Goal: Check status: Check status

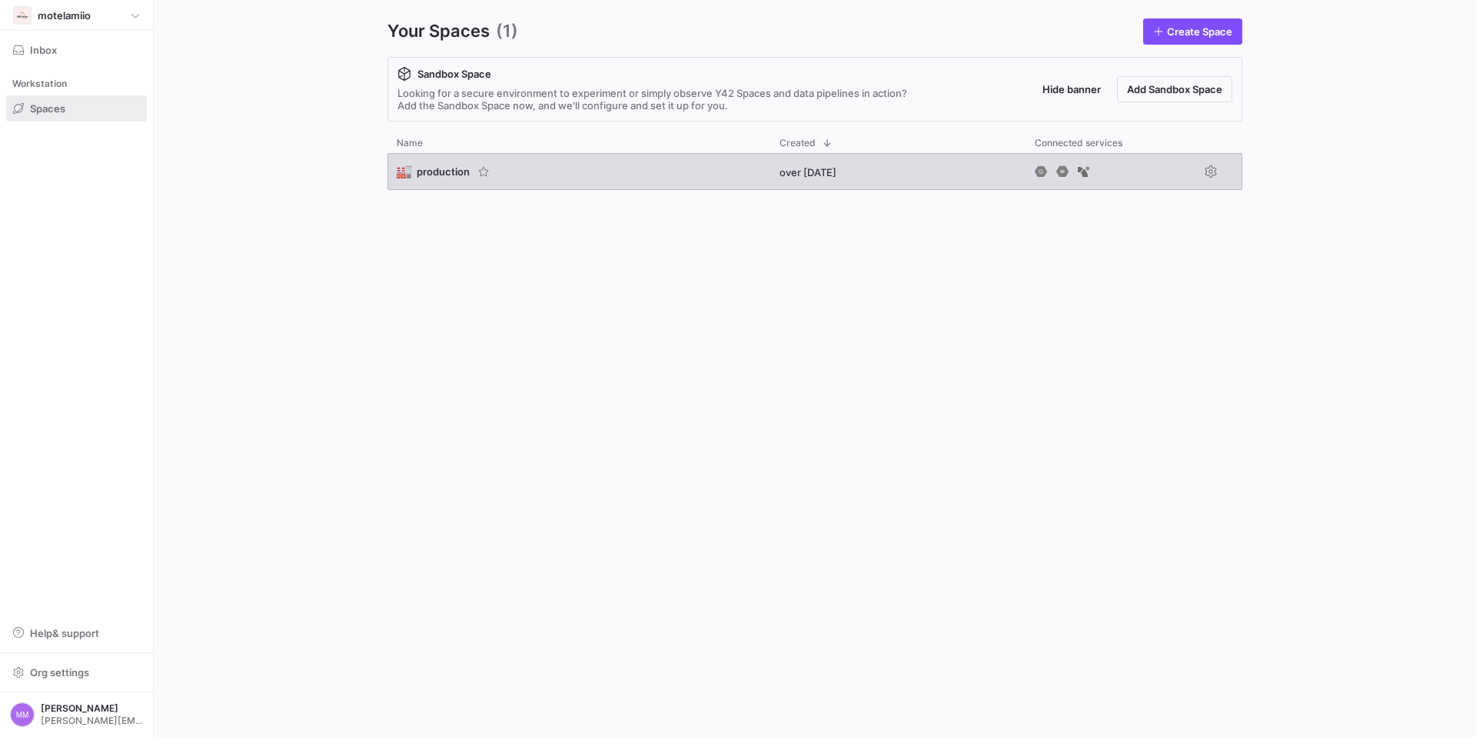
click at [411, 168] on span "🏭" at bounding box center [404, 172] width 14 height 14
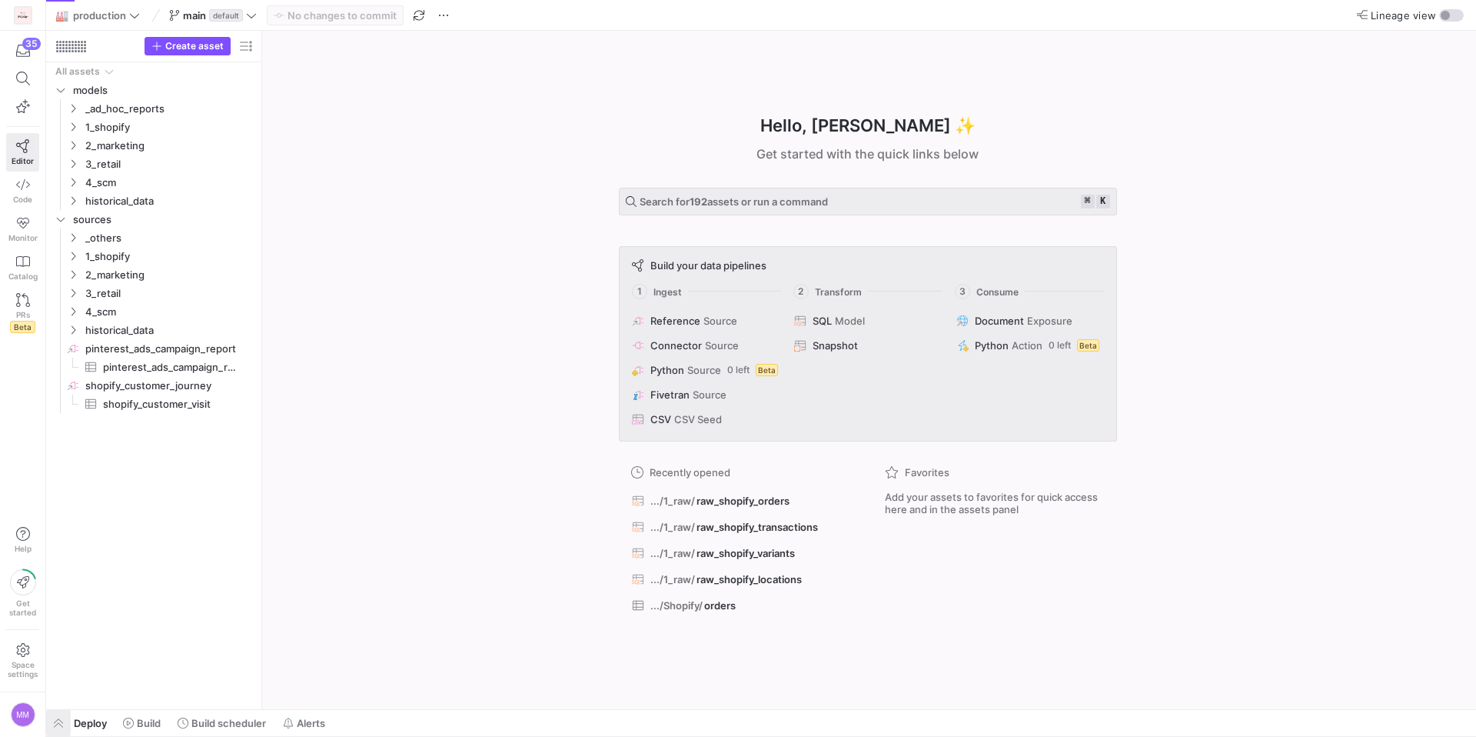
click at [58, 724] on span "button" at bounding box center [58, 723] width 25 height 26
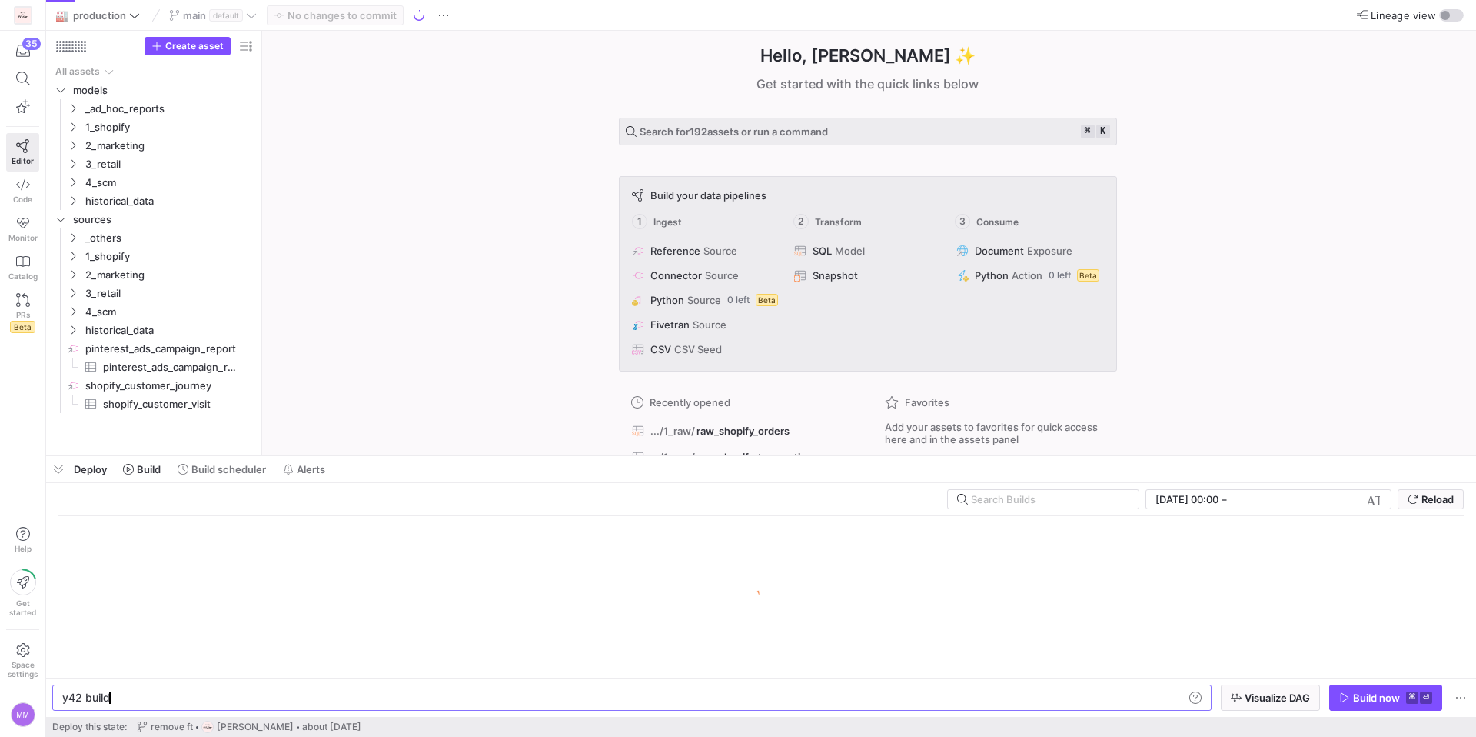
scroll to position [0, 46]
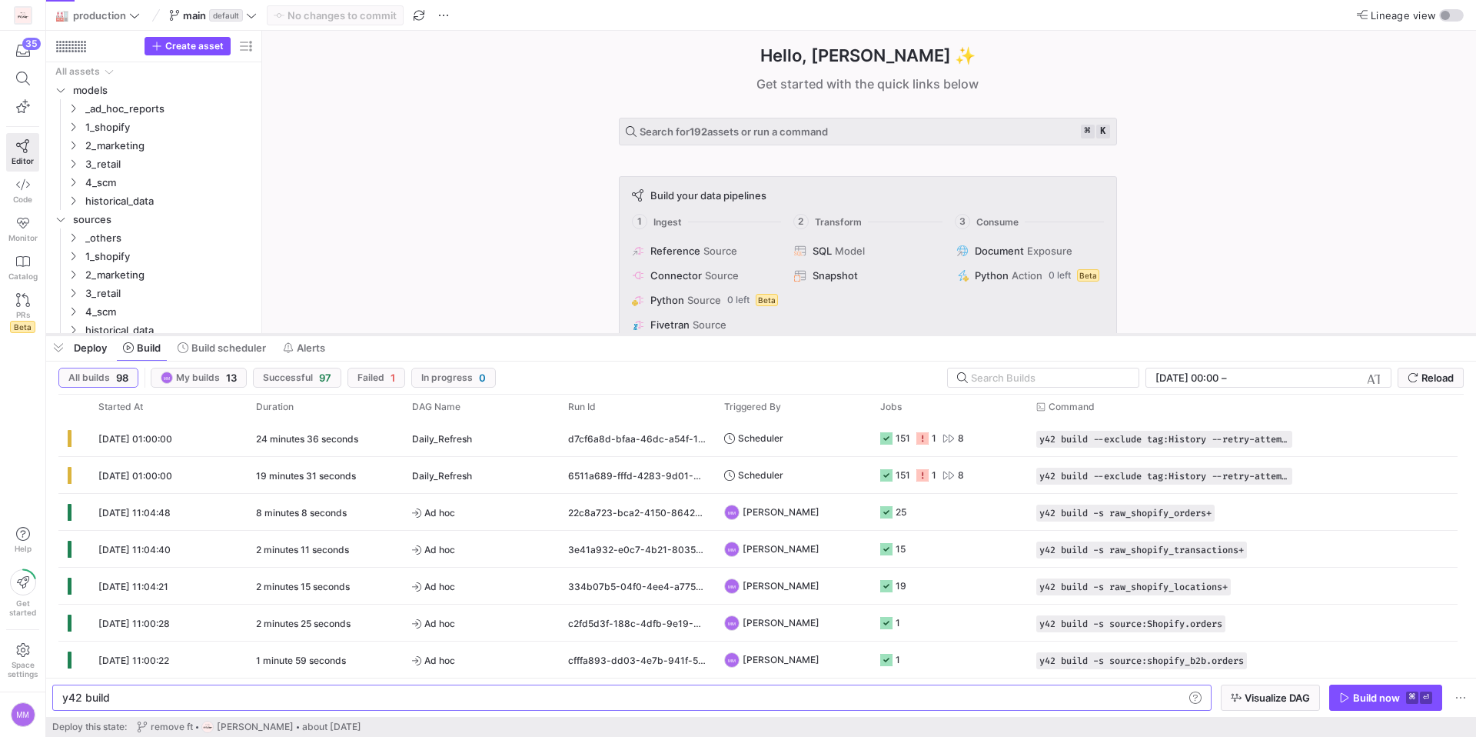
drag, startPoint x: 373, startPoint y: 454, endPoint x: 399, endPoint y: 332, distance: 124.3
click at [399, 332] on div at bounding box center [761, 334] width 1430 height 6
click at [150, 441] on span "27/08/25, 01:00:00" at bounding box center [135, 439] width 74 height 12
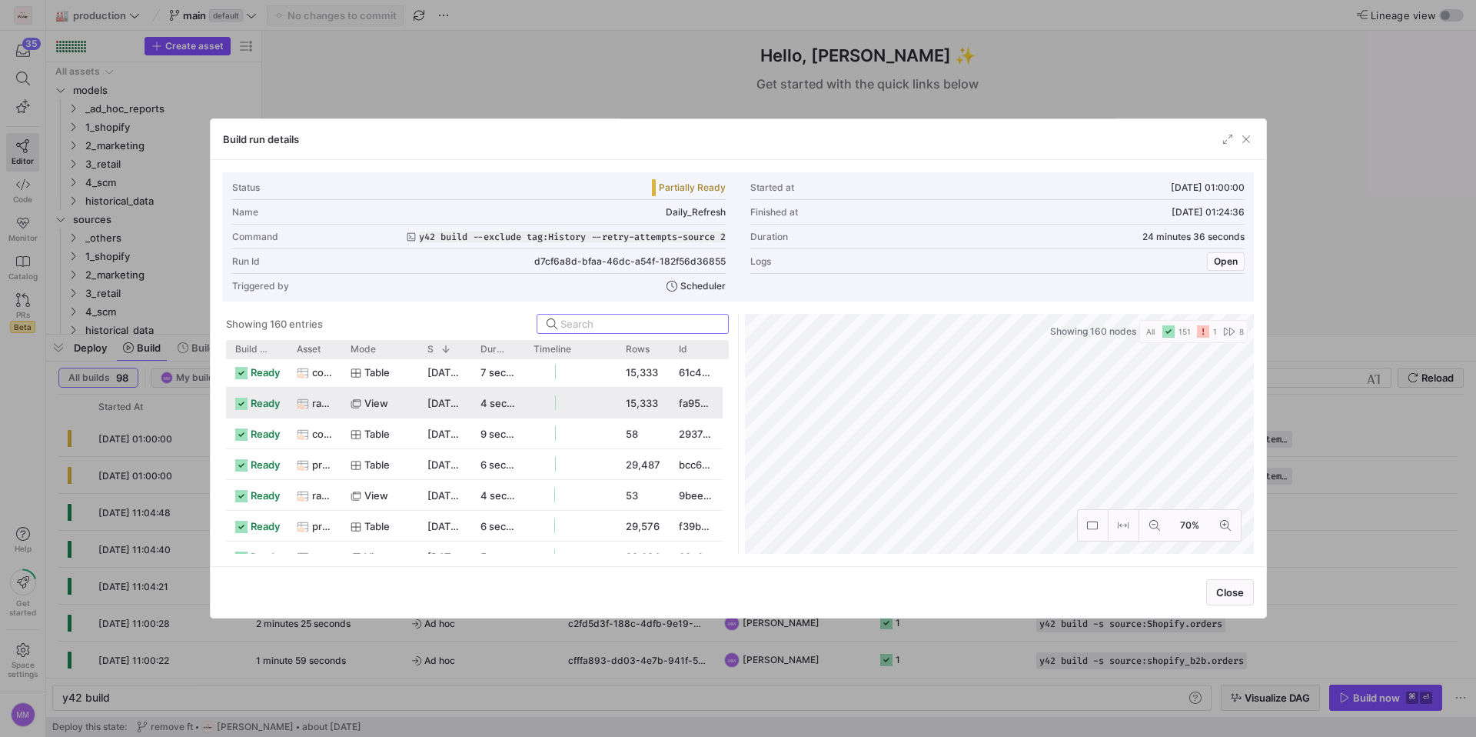
scroll to position [1238, 0]
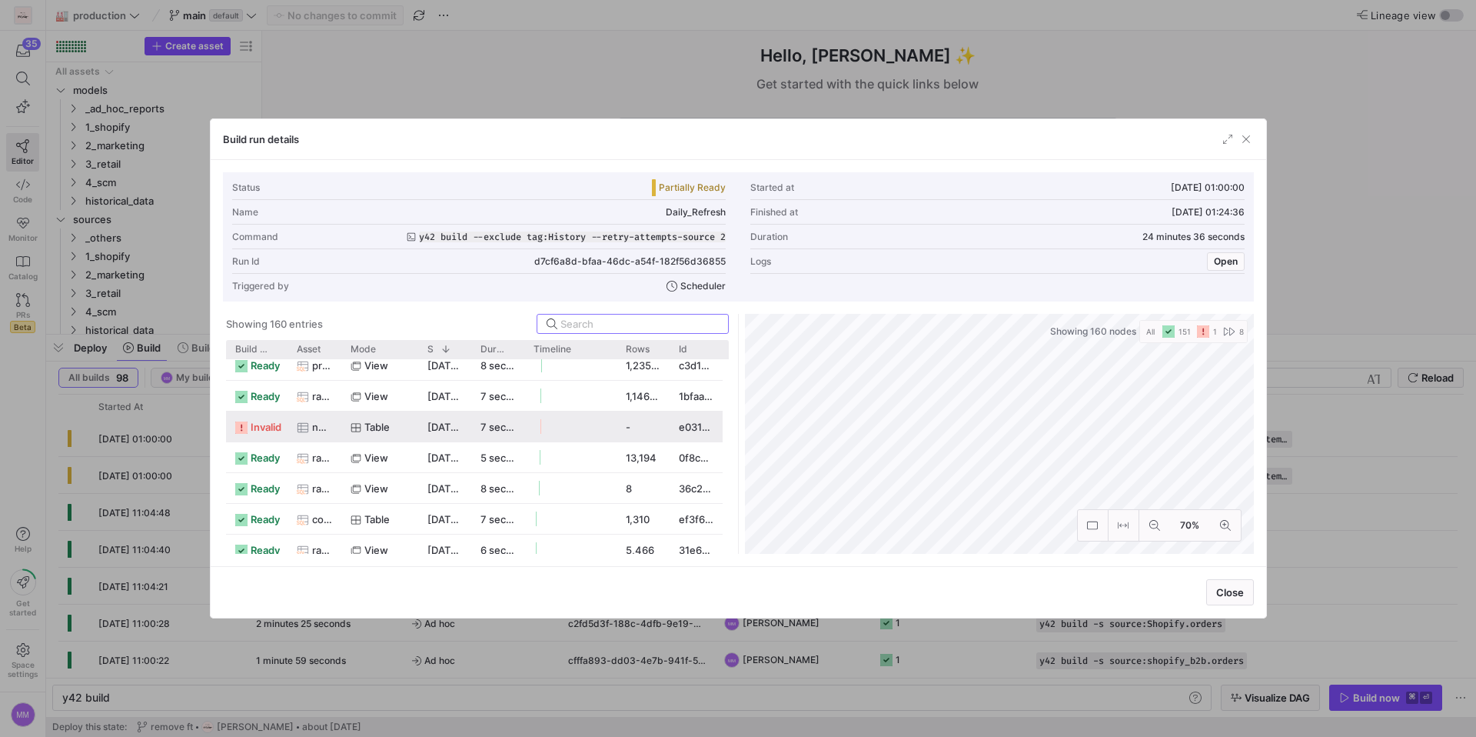
click at [255, 430] on span "invalid" at bounding box center [266, 427] width 31 height 30
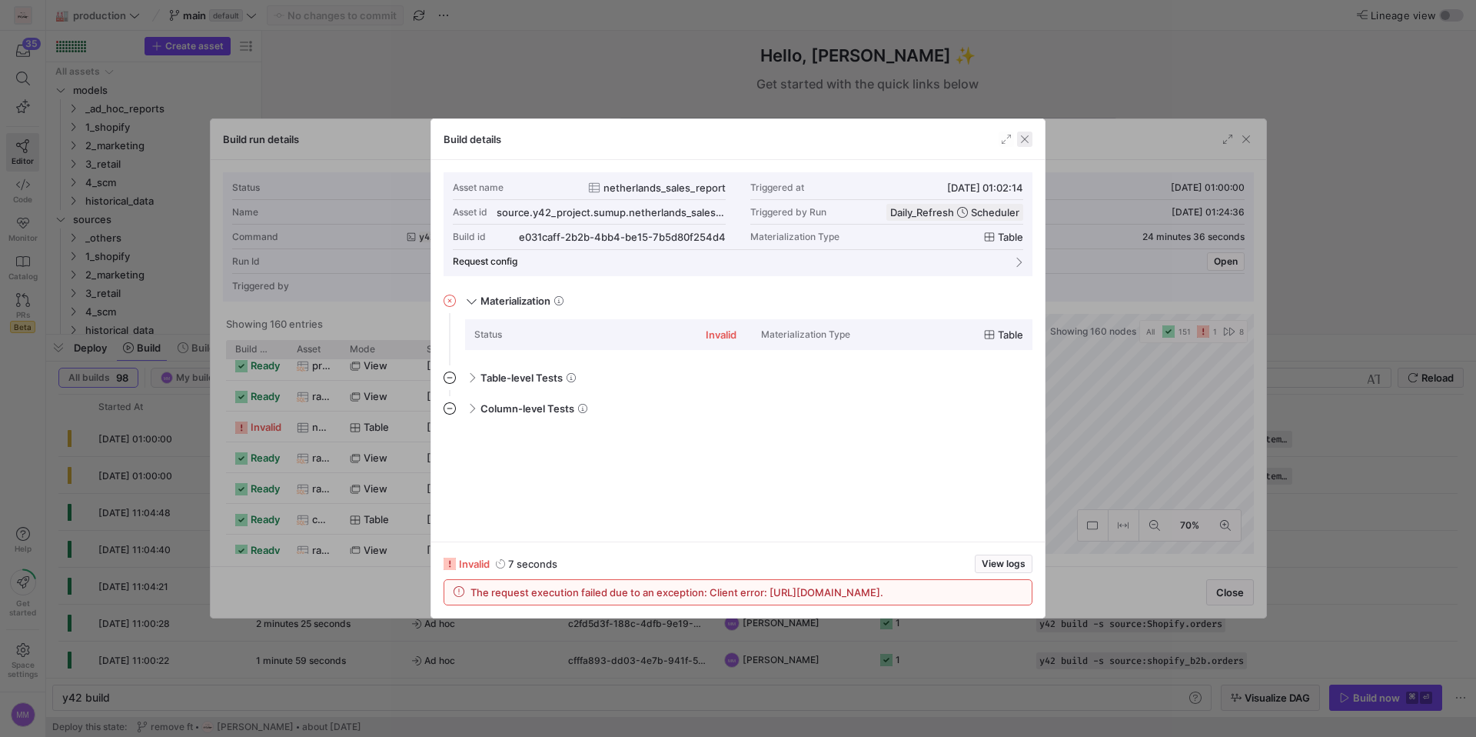
click at [1021, 144] on span "button" at bounding box center [1024, 138] width 15 height 15
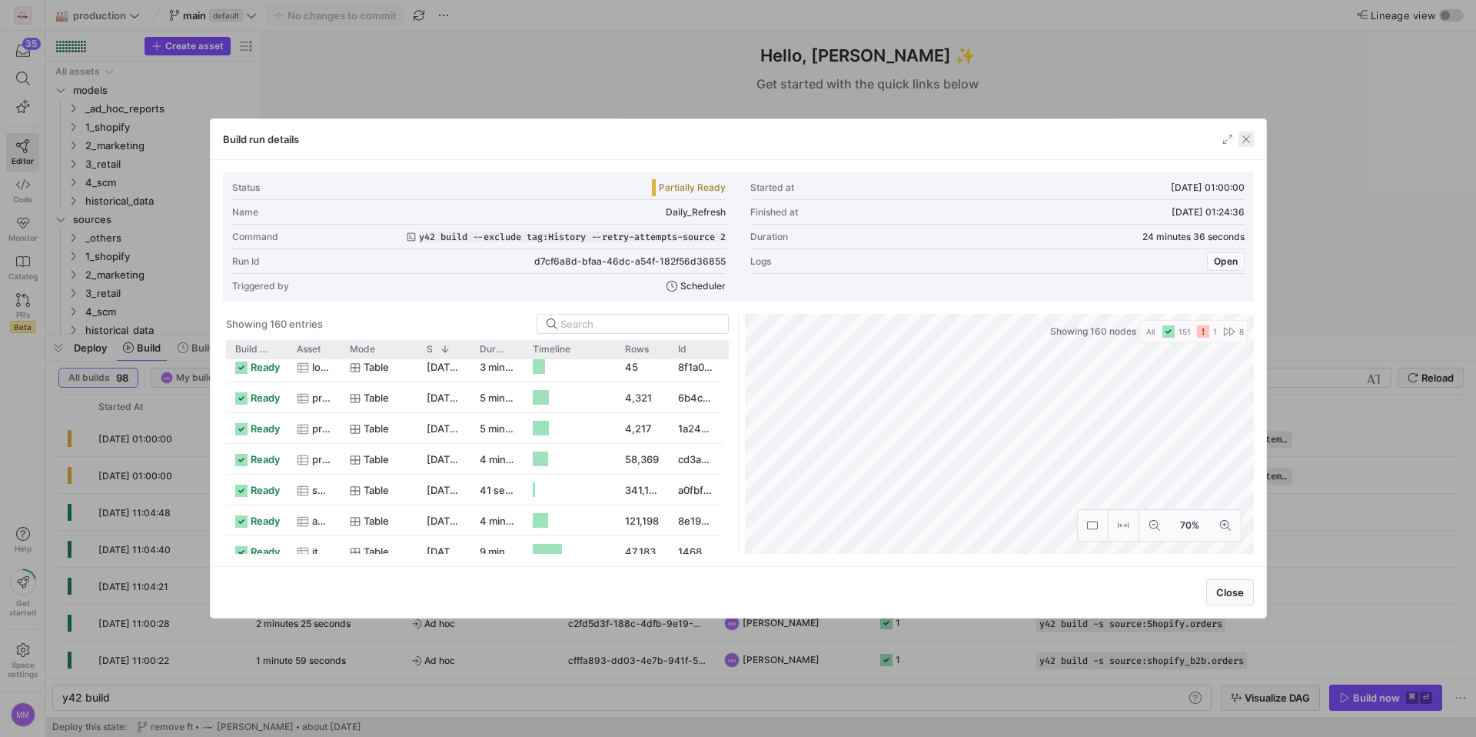
click at [1253, 135] on span "button" at bounding box center [1246, 138] width 15 height 15
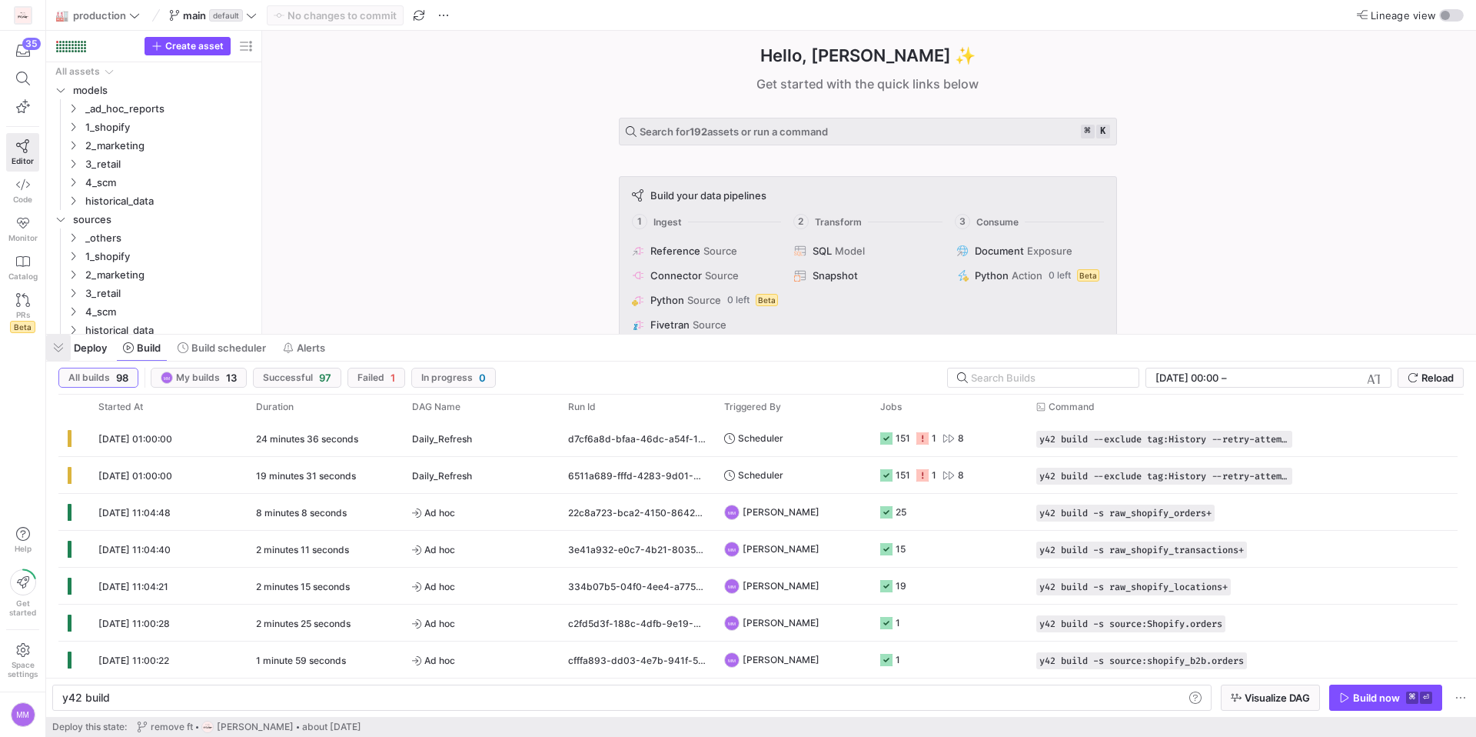
click at [62, 341] on span "button" at bounding box center [58, 347] width 25 height 26
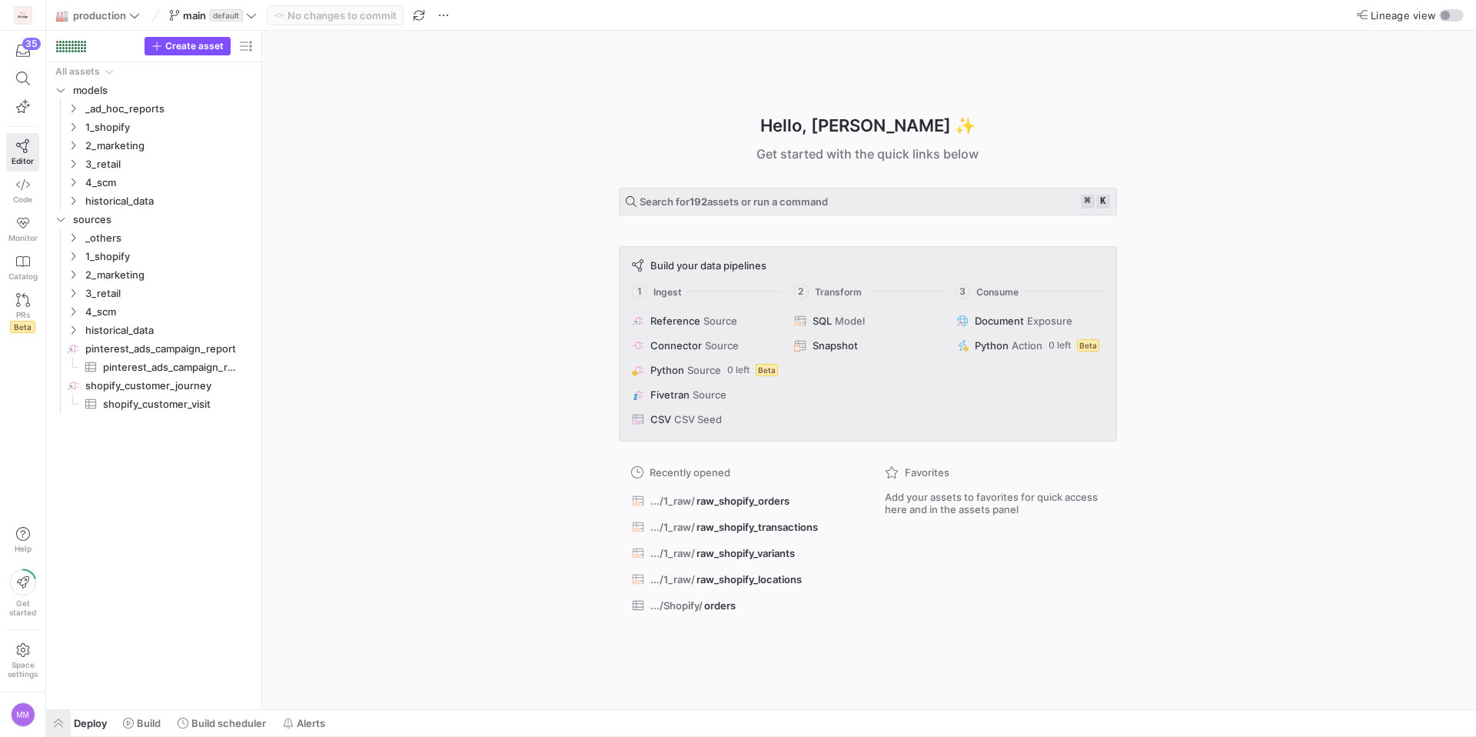
click at [60, 724] on span "button" at bounding box center [58, 723] width 25 height 26
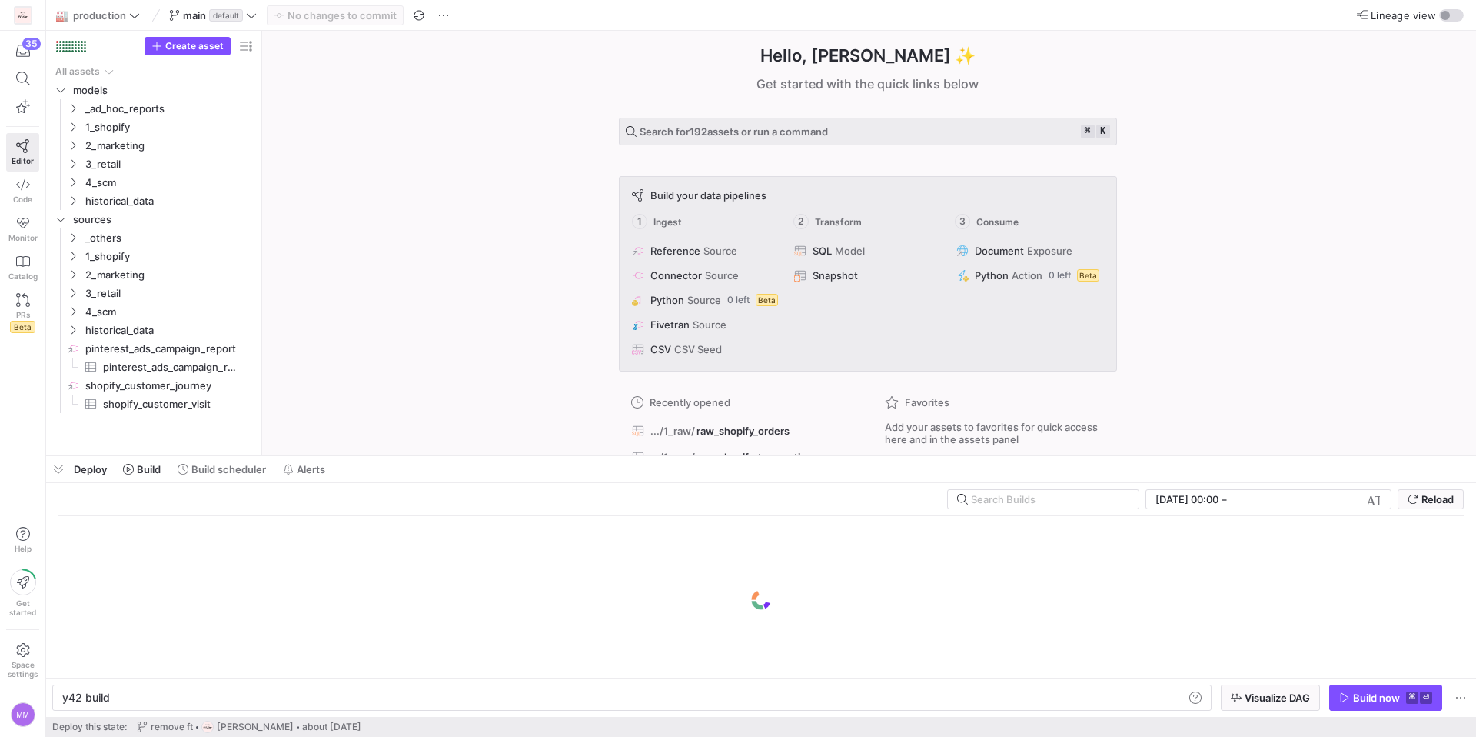
scroll to position [0, 46]
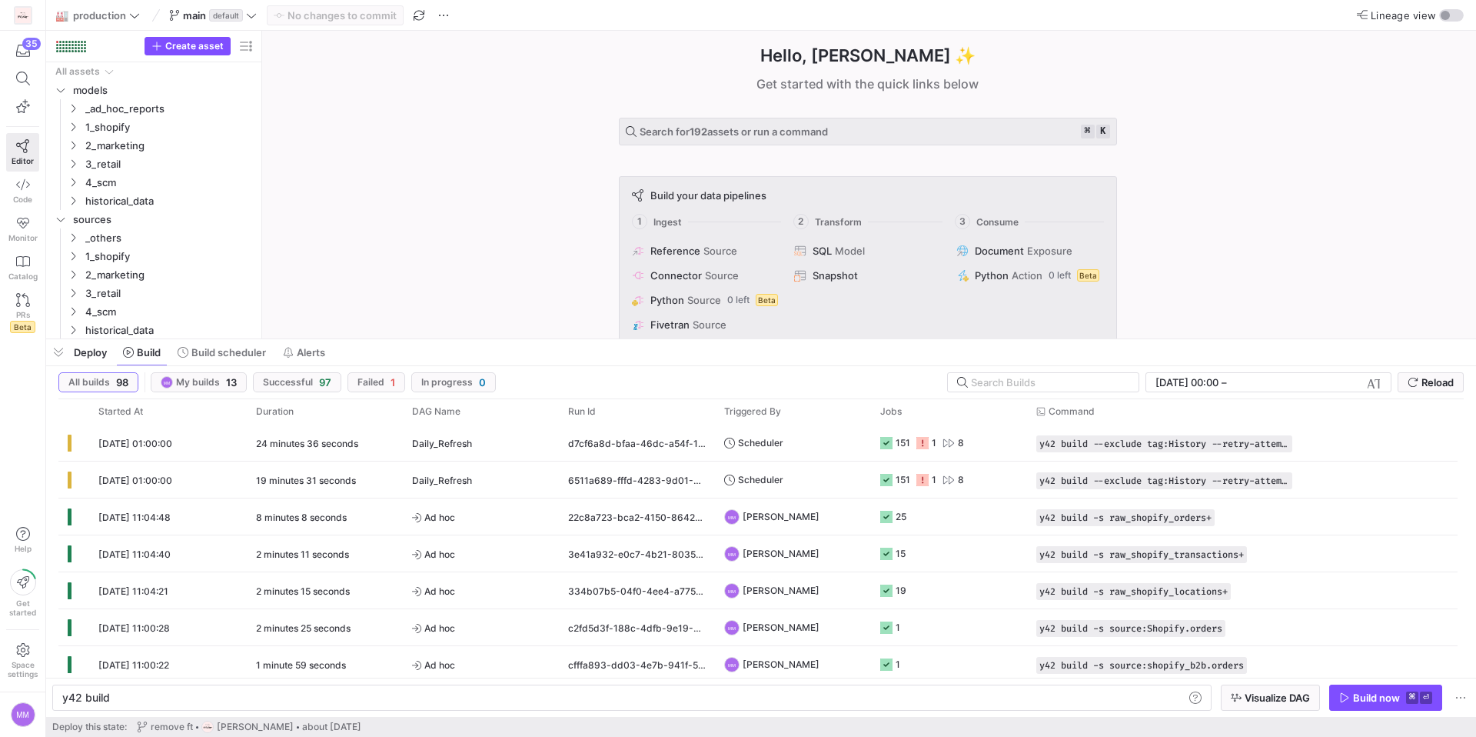
drag, startPoint x: 380, startPoint y: 458, endPoint x: 386, endPoint y: 343, distance: 115.5
click at [147, 438] on span "27/08/25, 01:00:00" at bounding box center [135, 444] width 74 height 12
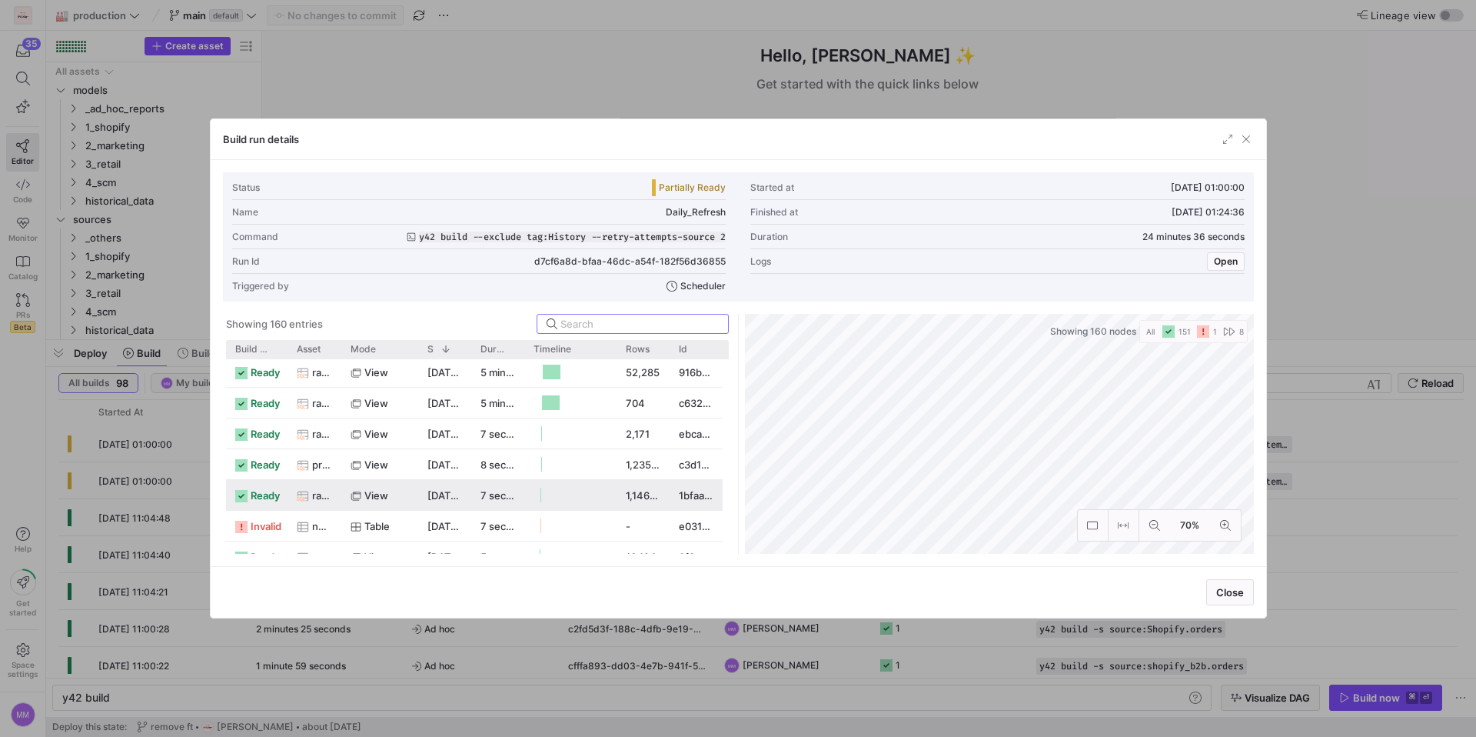
scroll to position [2231, 0]
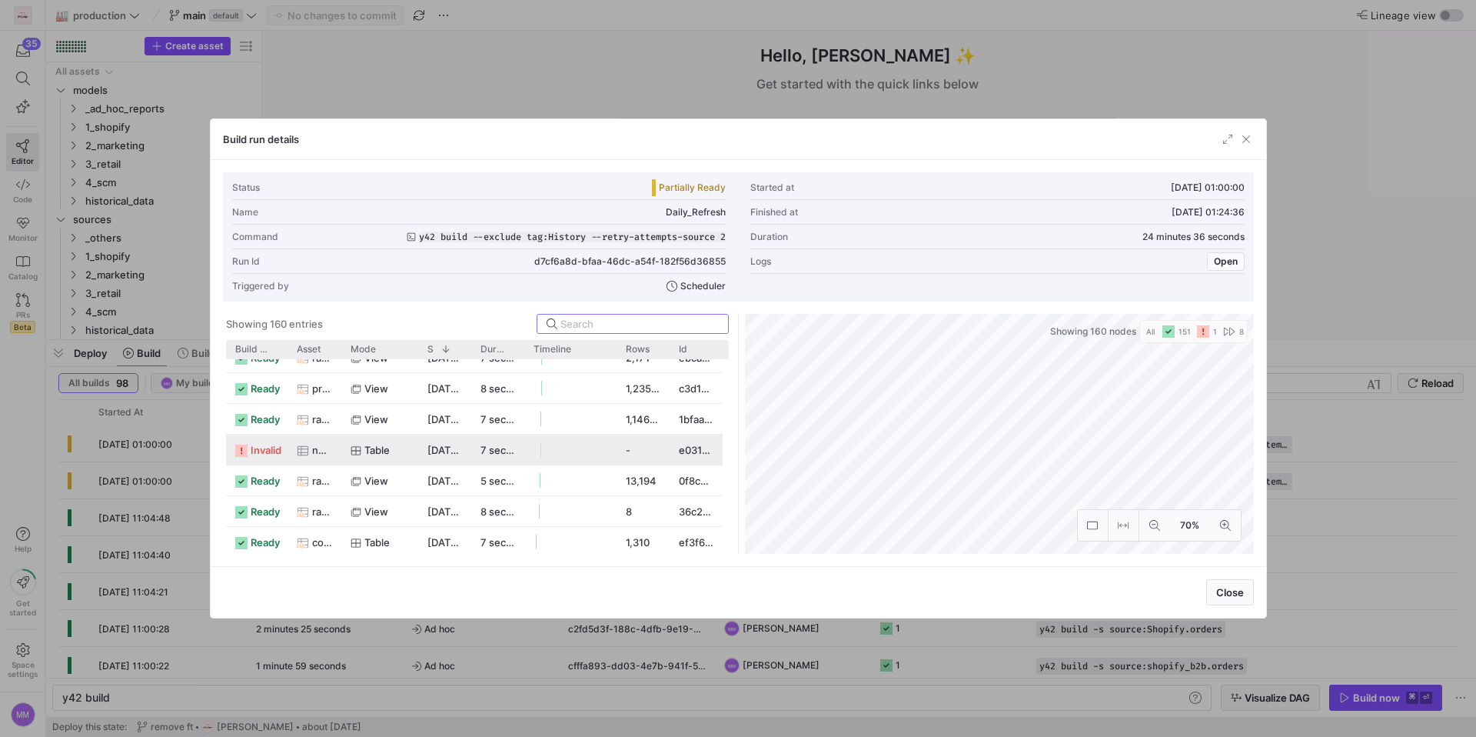
click at [274, 443] on span "invalid" at bounding box center [266, 450] width 31 height 30
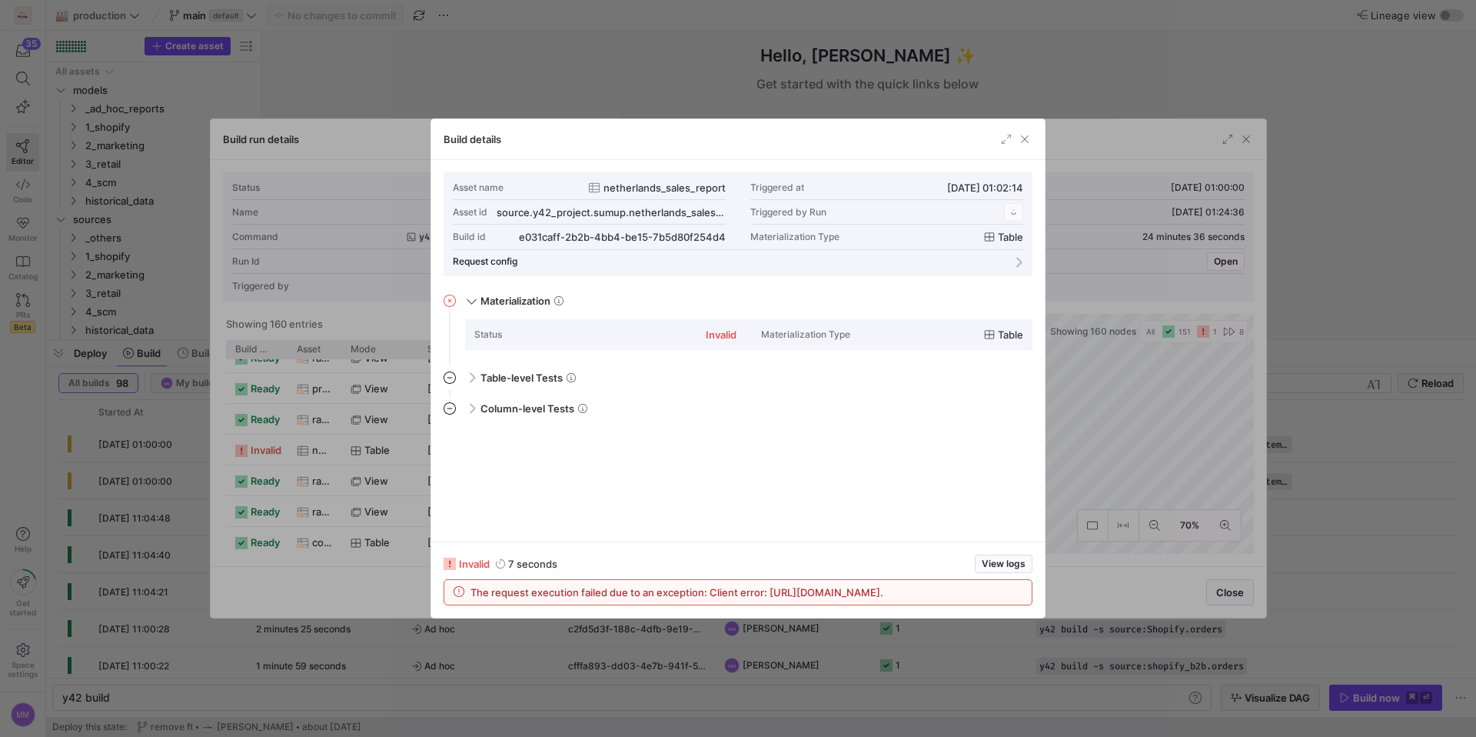
scroll to position [138, 0]
click at [977, 557] on span "button" at bounding box center [1004, 563] width 56 height 17
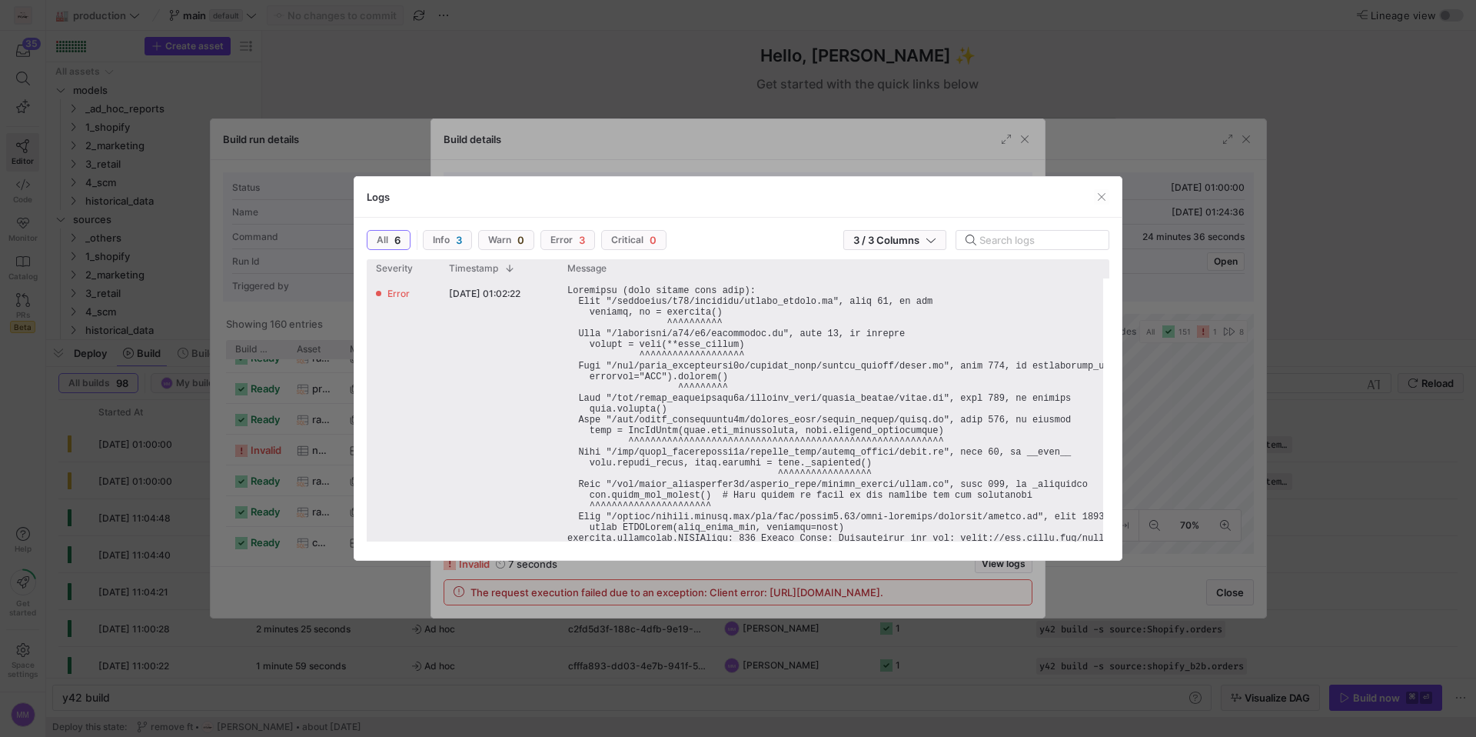
scroll to position [11, 0]
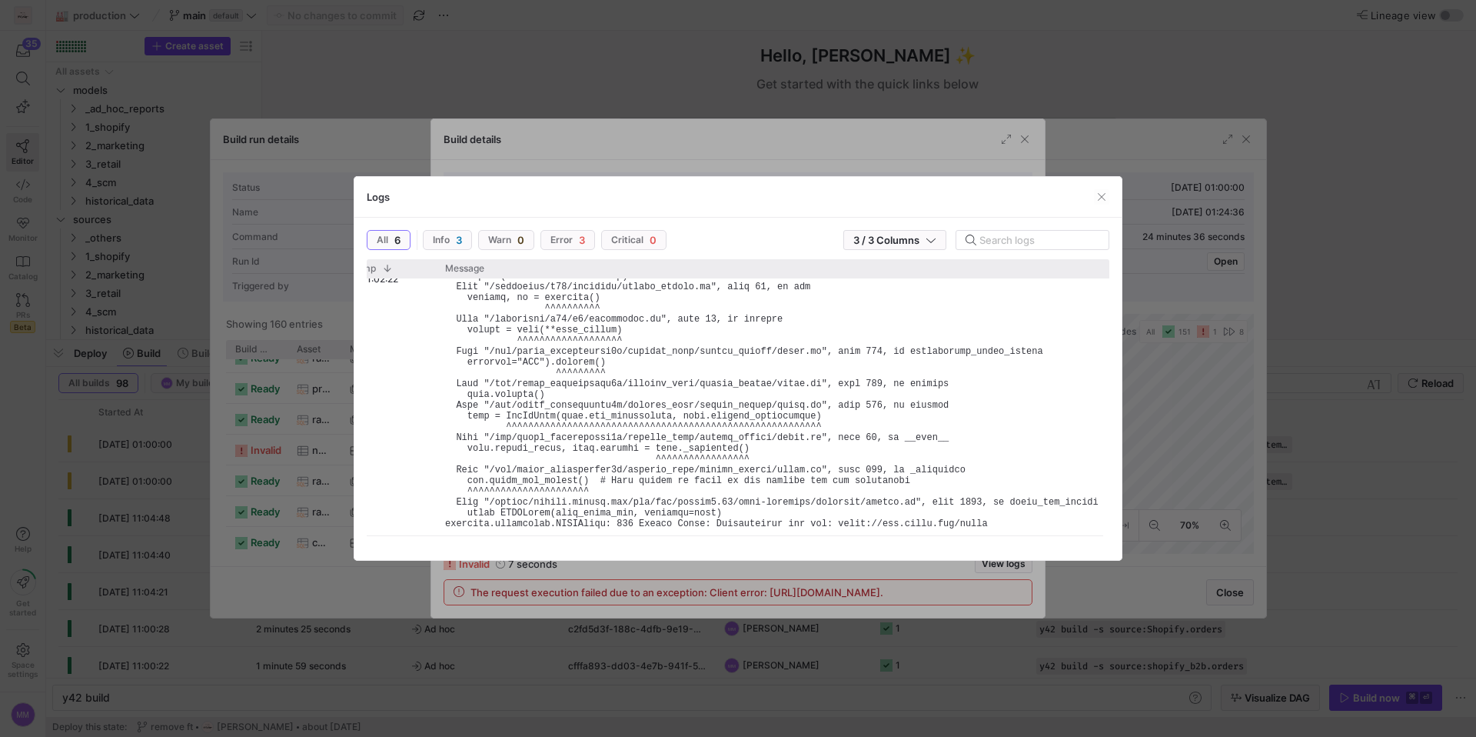
click at [1099, 205] on div "Logs" at bounding box center [737, 197] width 767 height 41
click at [1099, 195] on span "button" at bounding box center [1101, 196] width 15 height 15
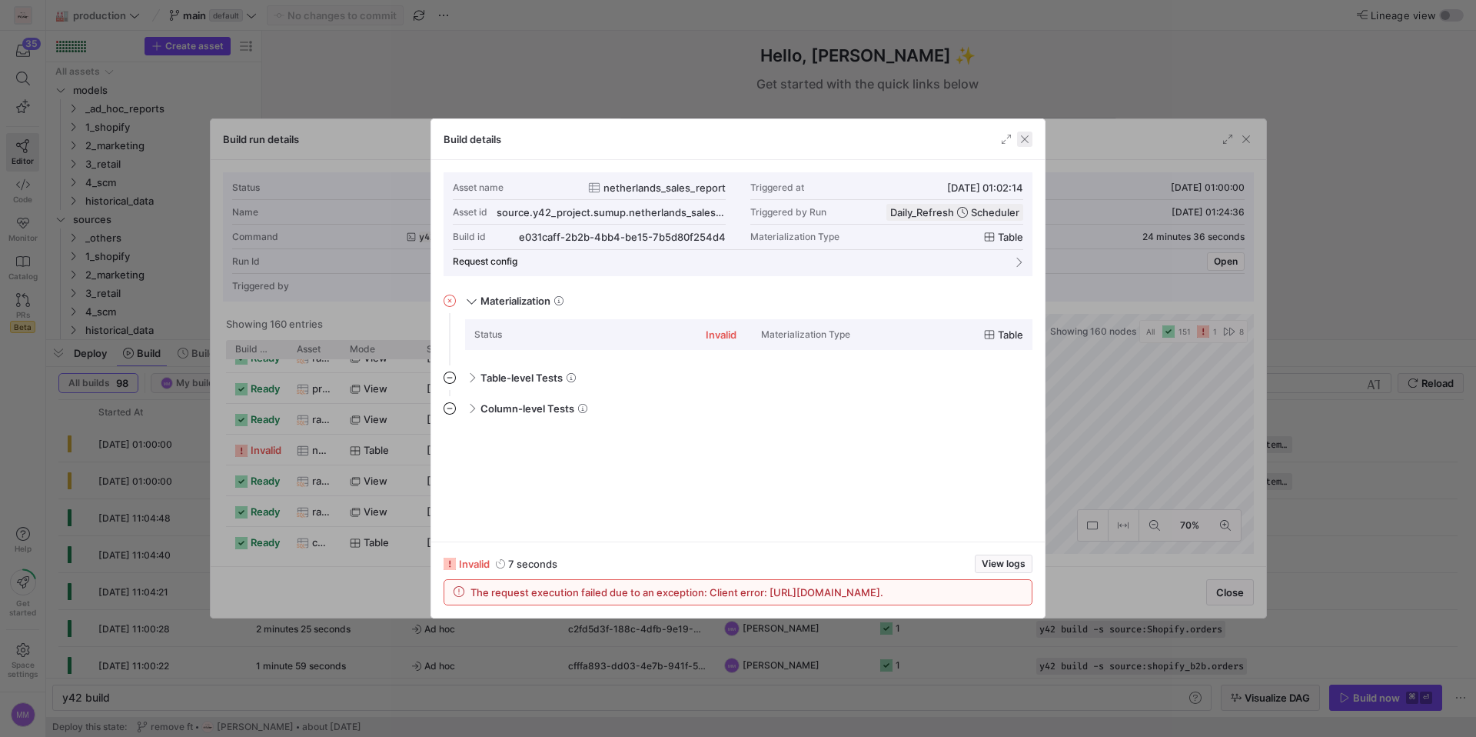
click at [1026, 141] on span "button" at bounding box center [1024, 138] width 15 height 15
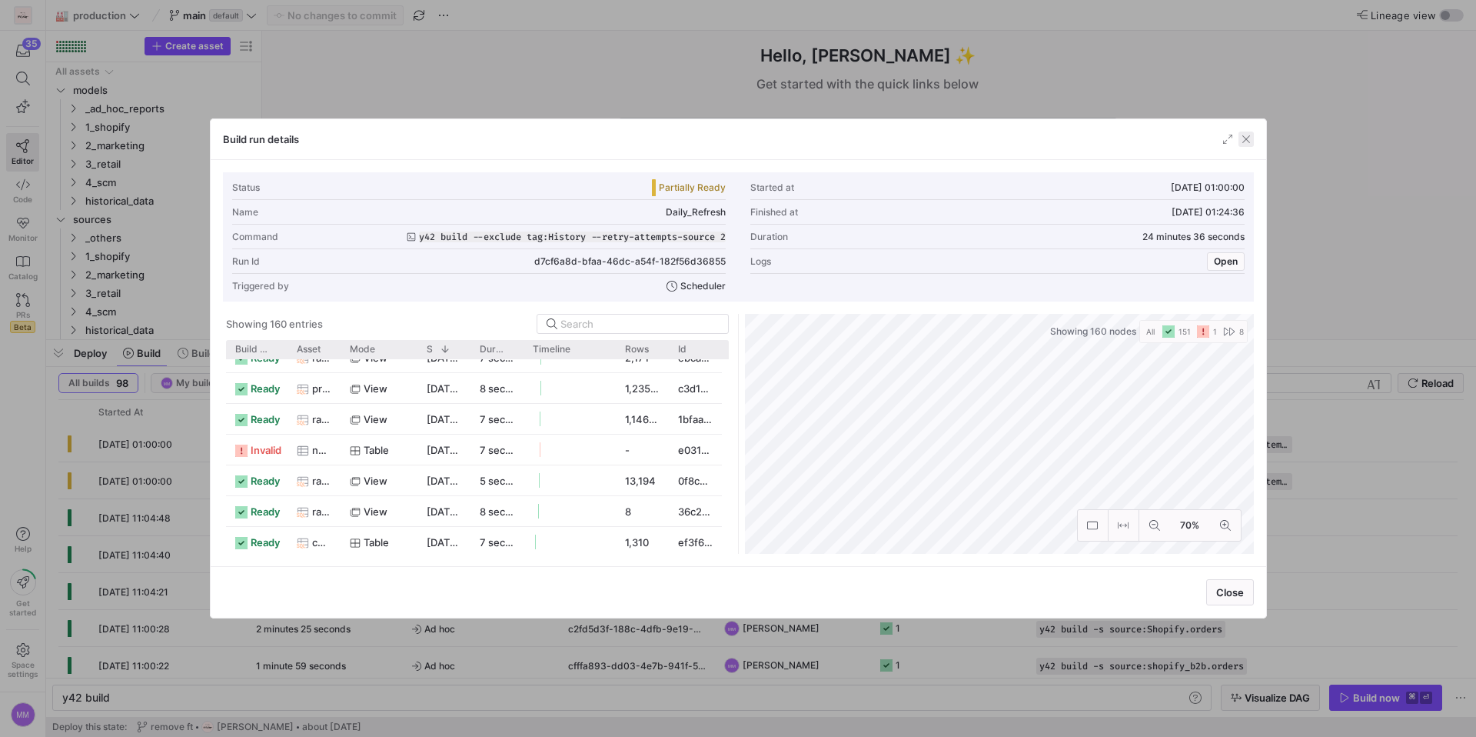
click at [1246, 139] on span "button" at bounding box center [1246, 138] width 15 height 15
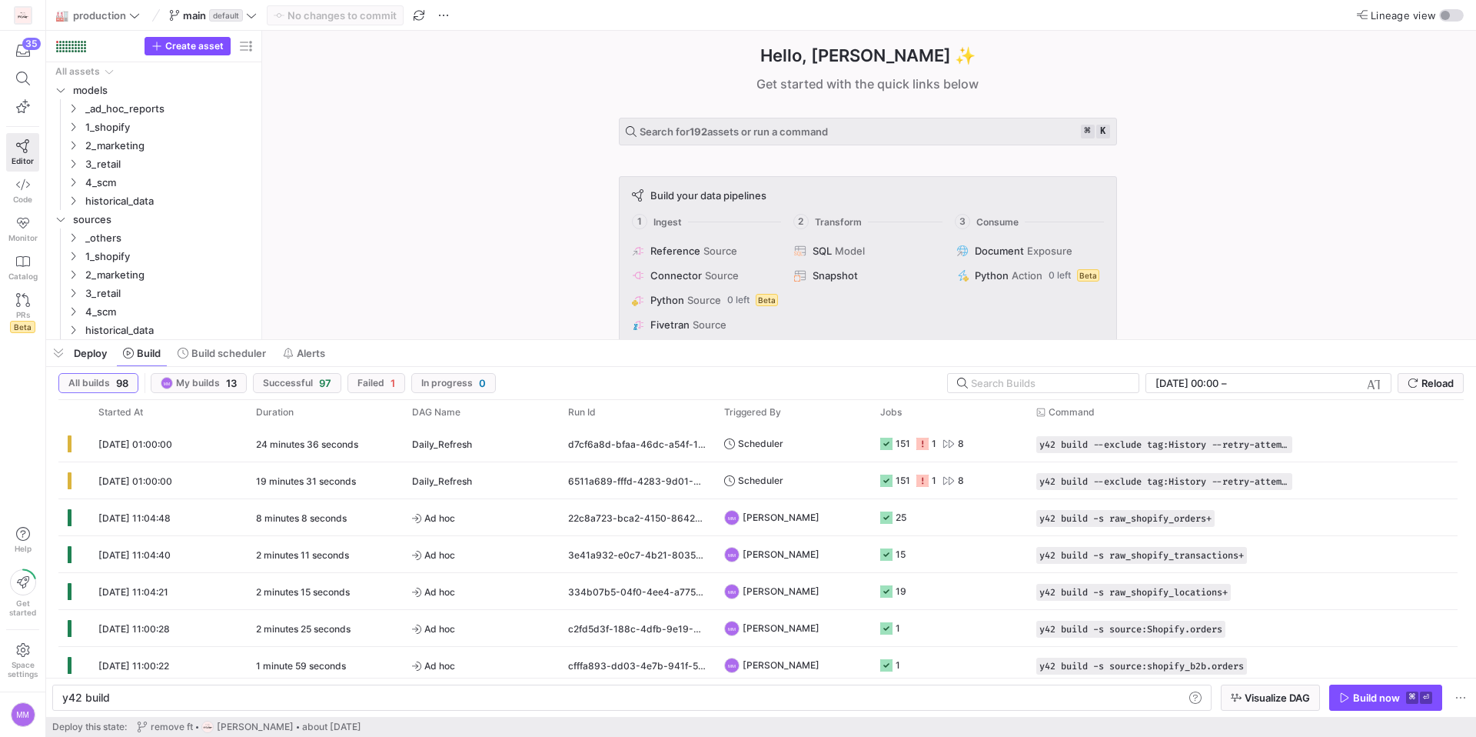
scroll to position [0, 46]
